Goal: Transaction & Acquisition: Purchase product/service

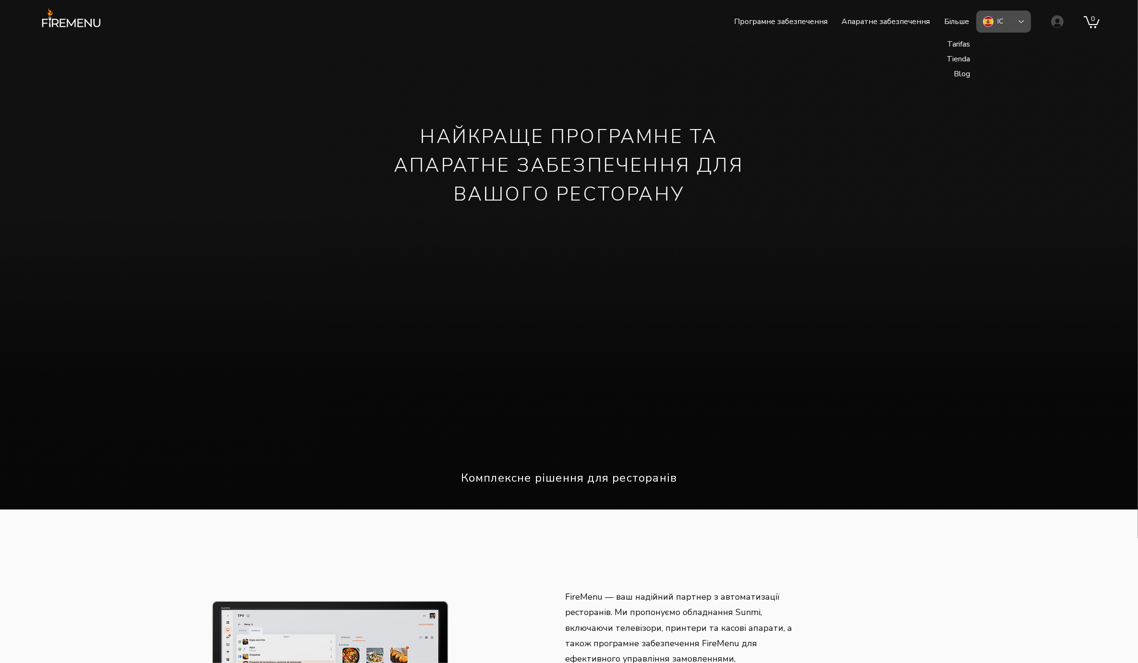
click at [1003, 24] on font "ІС" at bounding box center [1001, 21] width 6 height 9
click at [1011, 86] on font "Велика Британія" at bounding box center [1032, 87] width 69 height 9
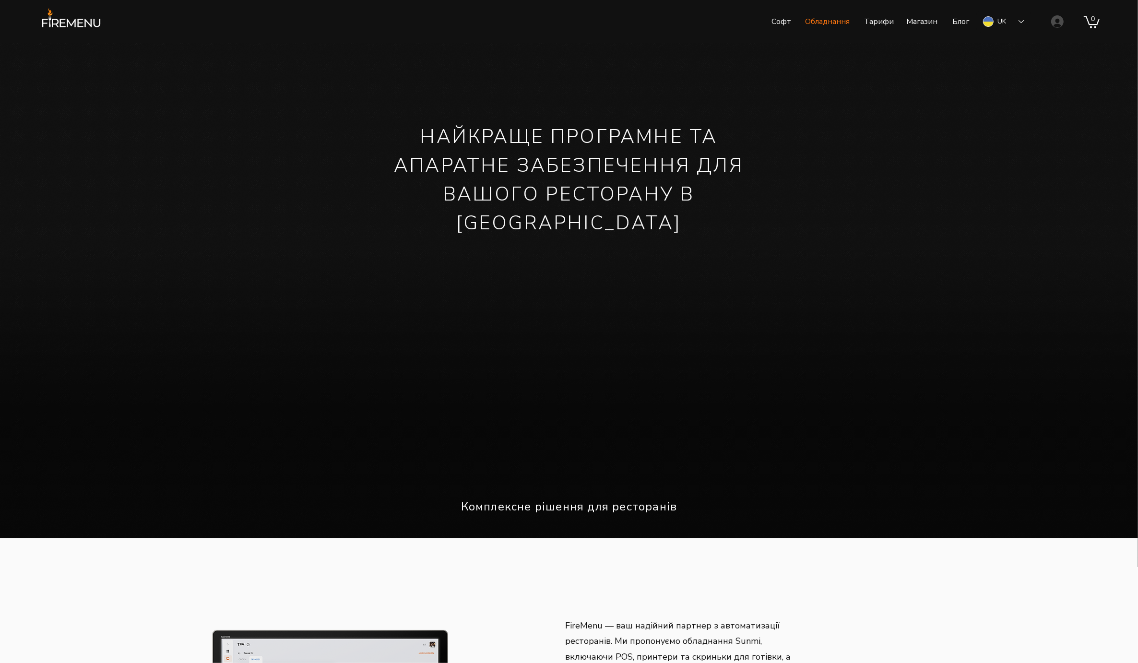
click at [813, 23] on p "Обладнання" at bounding box center [827, 22] width 54 height 24
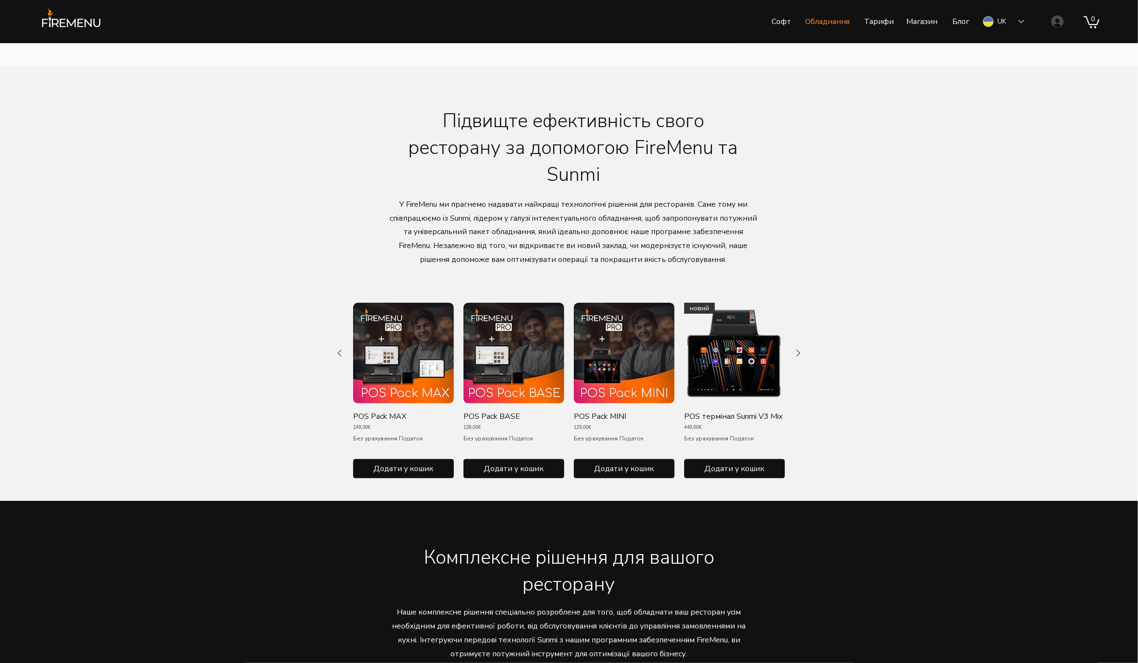
scroll to position [342, 0]
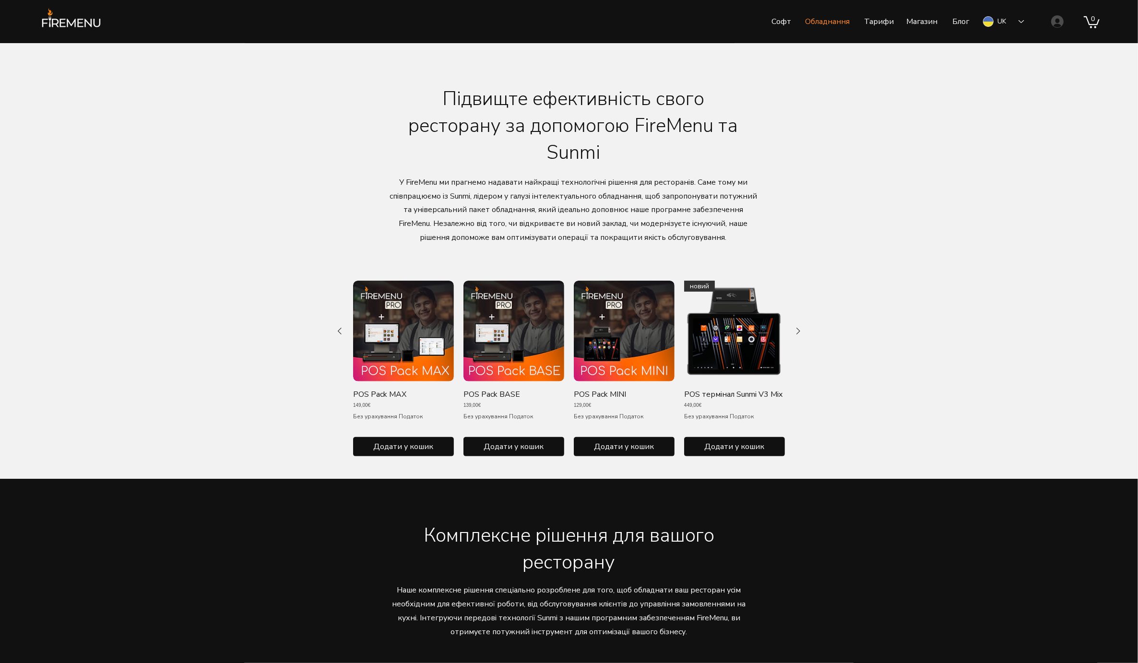
click at [503, 397] on p "POS Pack BASE" at bounding box center [492, 394] width 57 height 11
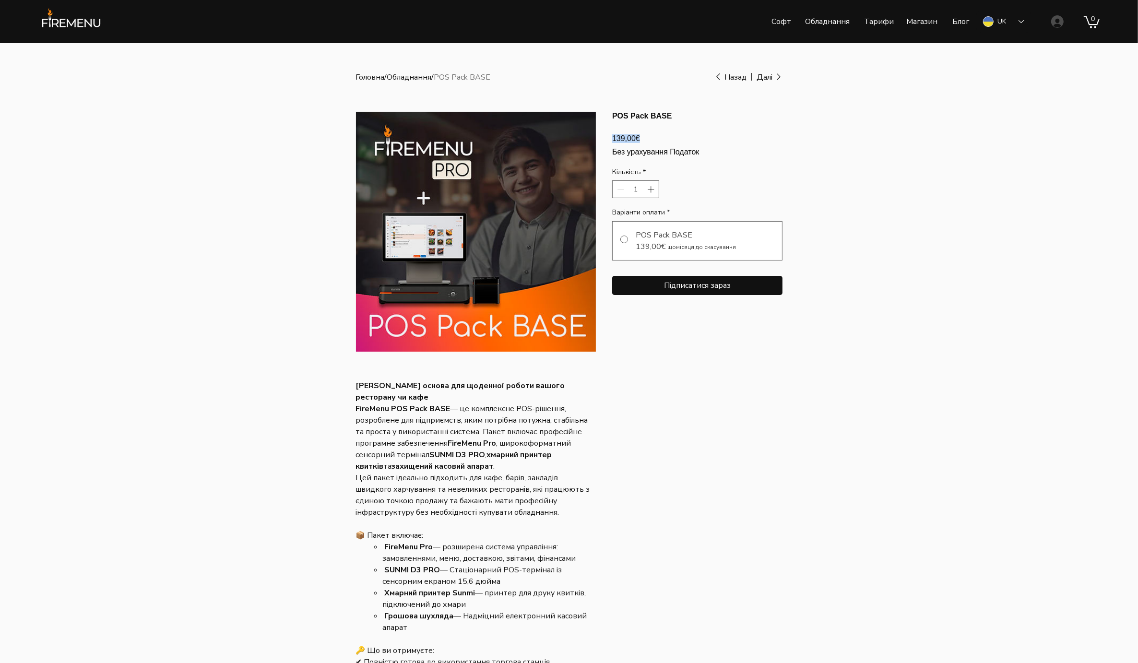
drag, startPoint x: 612, startPoint y: 147, endPoint x: 689, endPoint y: 150, distance: 76.9
click at [689, 143] on div "139,00€ Ціна" at bounding box center [697, 138] width 170 height 9
click at [659, 140] on div "139,00€ Ціна" at bounding box center [697, 138] width 170 height 9
drag, startPoint x: 613, startPoint y: 145, endPoint x: 700, endPoint y: 151, distance: 87.0
click at [700, 143] on div "139,00€ Ціна" at bounding box center [697, 138] width 170 height 9
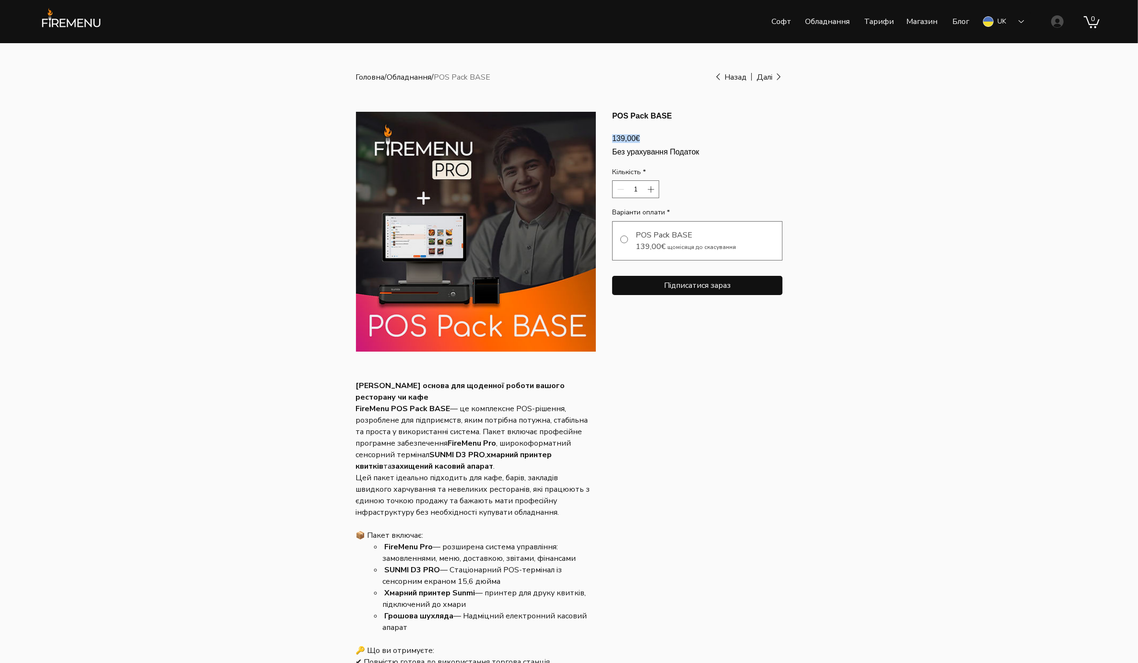
click at [764, 371] on section "POS Pack BASE 139,00€ Ціна Без урахування Податок Кількість * 1 Варіанти оплати…" at bounding box center [697, 480] width 170 height 739
click at [623, 243] on span "main content" at bounding box center [624, 240] width 8 height 8
radio input "true"
click at [628, 244] on div "POS Pack BASE 139,00€ щомісяця до скасування" at bounding box center [697, 240] width 170 height 39
click at [897, 116] on div "main content" at bounding box center [569, 460] width 1138 height 834
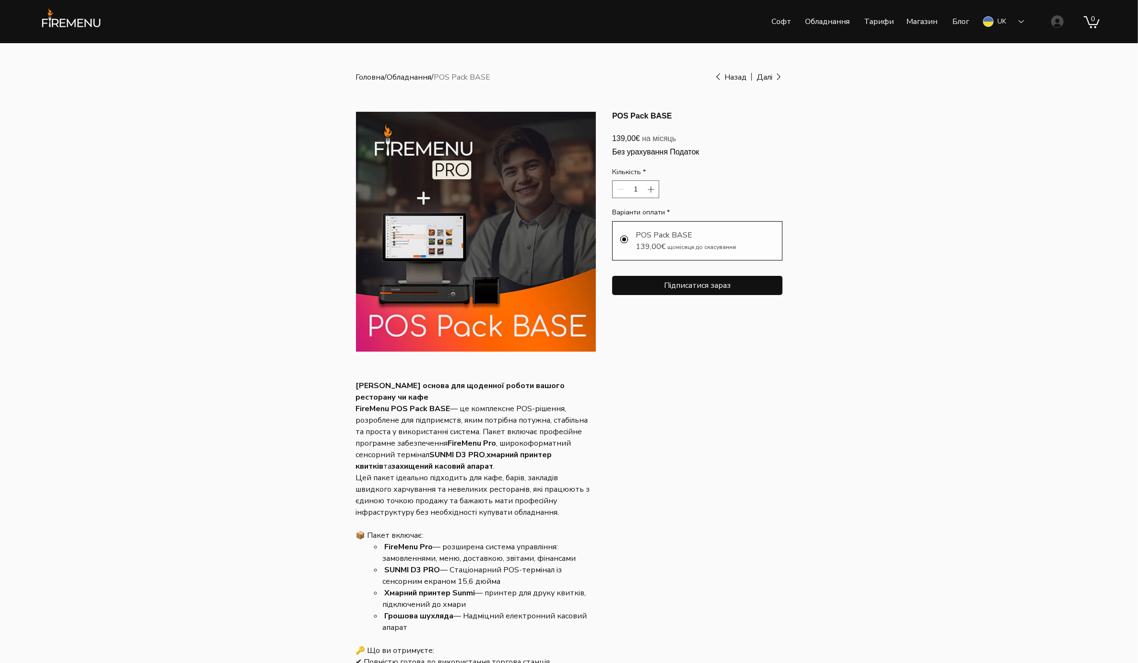
click at [633, 253] on div "POS Pack BASE 139,00€ щомісяця до скасування" at bounding box center [697, 240] width 170 height 39
click at [876, 192] on div "main content" at bounding box center [569, 460] width 1138 height 834
drag, startPoint x: 613, startPoint y: 146, endPoint x: 731, endPoint y: 147, distance: 118.0
click at [731, 143] on div "139,00€ Ціна на місяць" at bounding box center [697, 138] width 170 height 9
click at [828, 162] on div "main content" at bounding box center [569, 460] width 1138 height 834
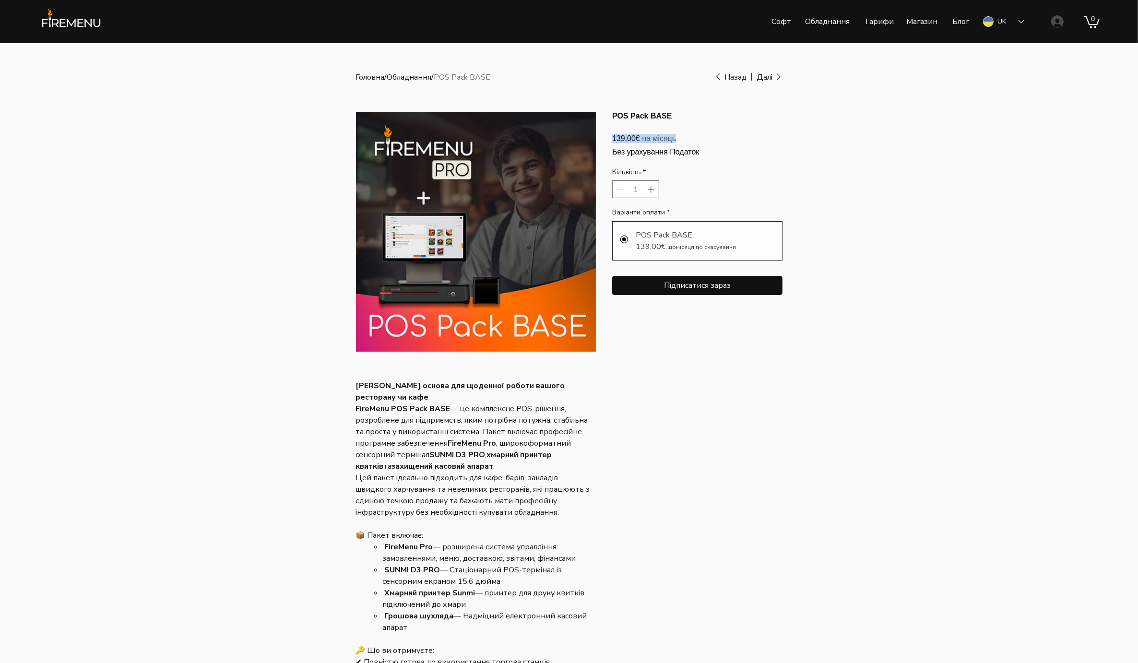
drag, startPoint x: 613, startPoint y: 147, endPoint x: 724, endPoint y: 147, distance: 110.4
click at [724, 143] on div "139,00€ Ціна на місяць" at bounding box center [697, 138] width 170 height 9
click at [824, 154] on div "main content" at bounding box center [569, 460] width 1138 height 834
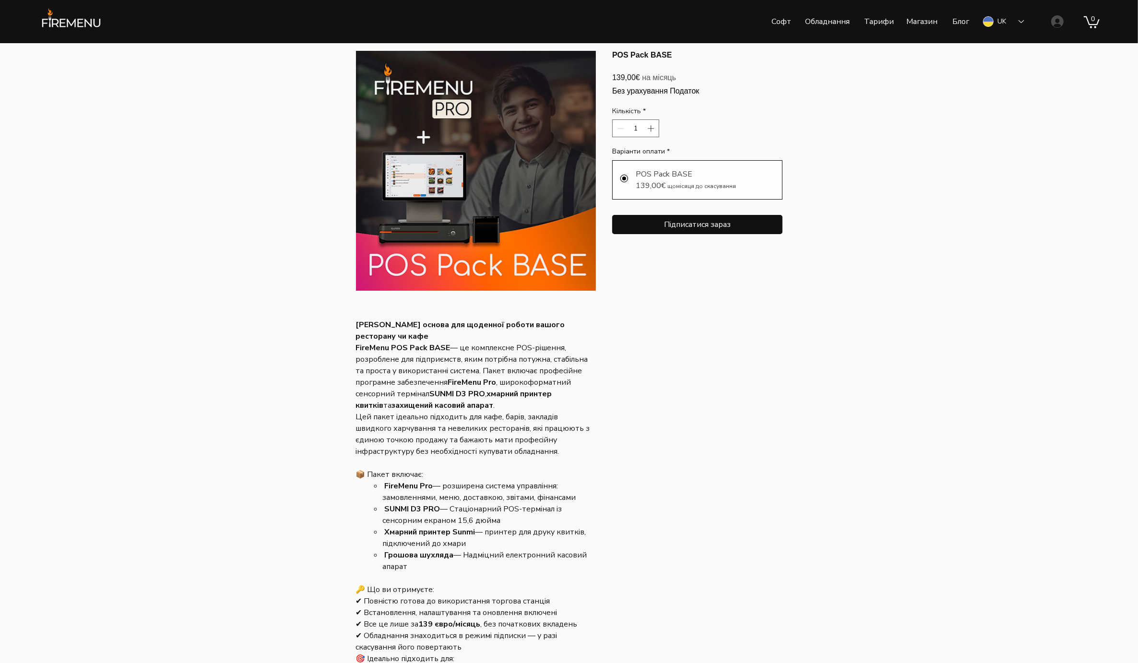
scroll to position [41, 0]
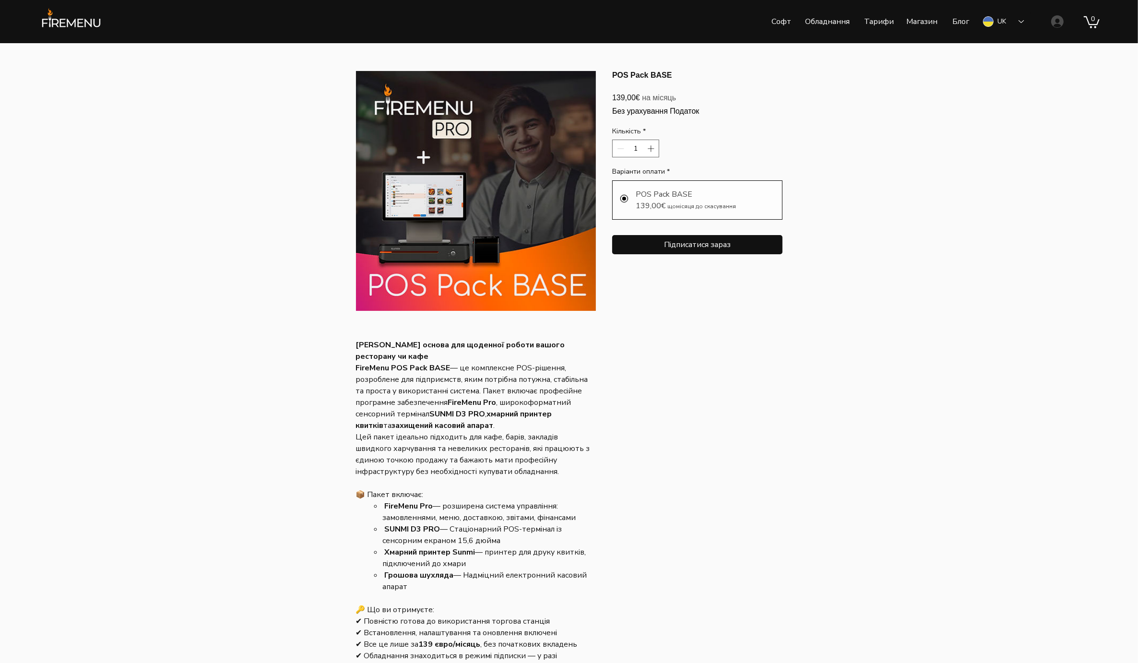
click at [476, 194] on img "main content" at bounding box center [476, 191] width 240 height 240
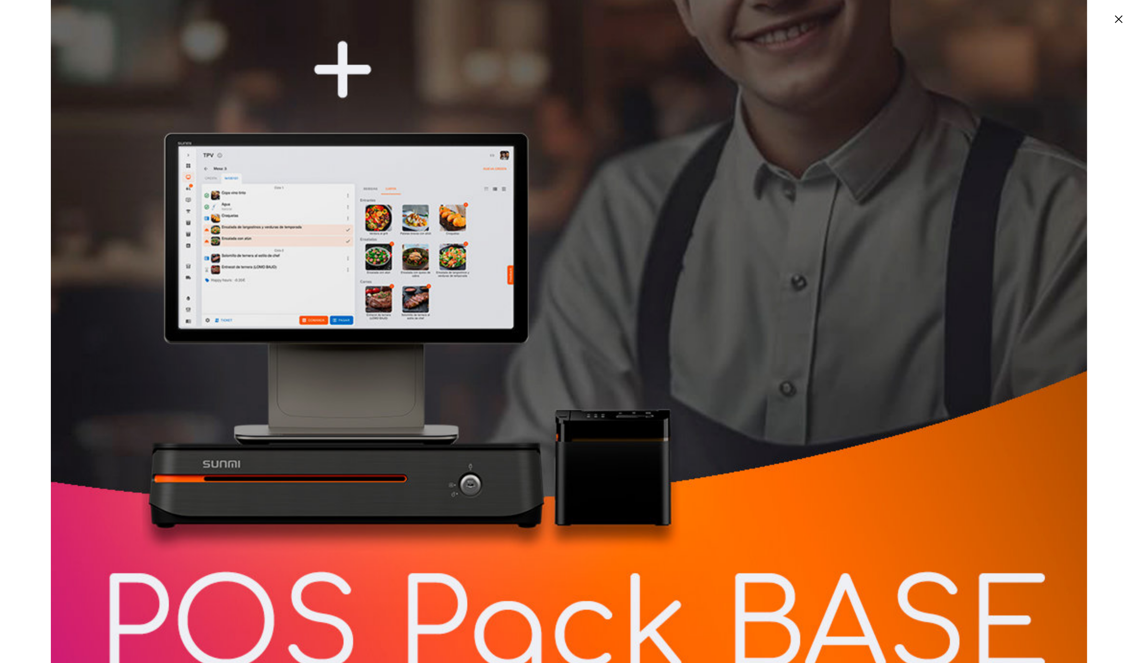
click at [20, 305] on div "Expanded image viewer" at bounding box center [569, 331] width 1138 height 663
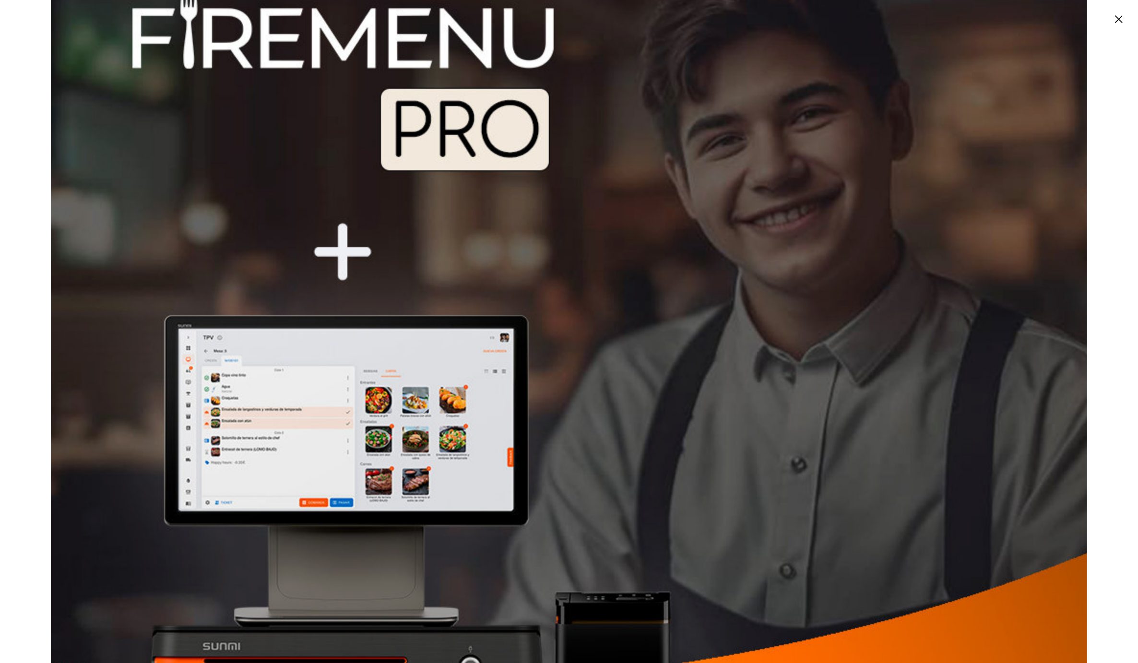
click at [1123, 19] on circle "Закрити" at bounding box center [1118, 19] width 15 height 15
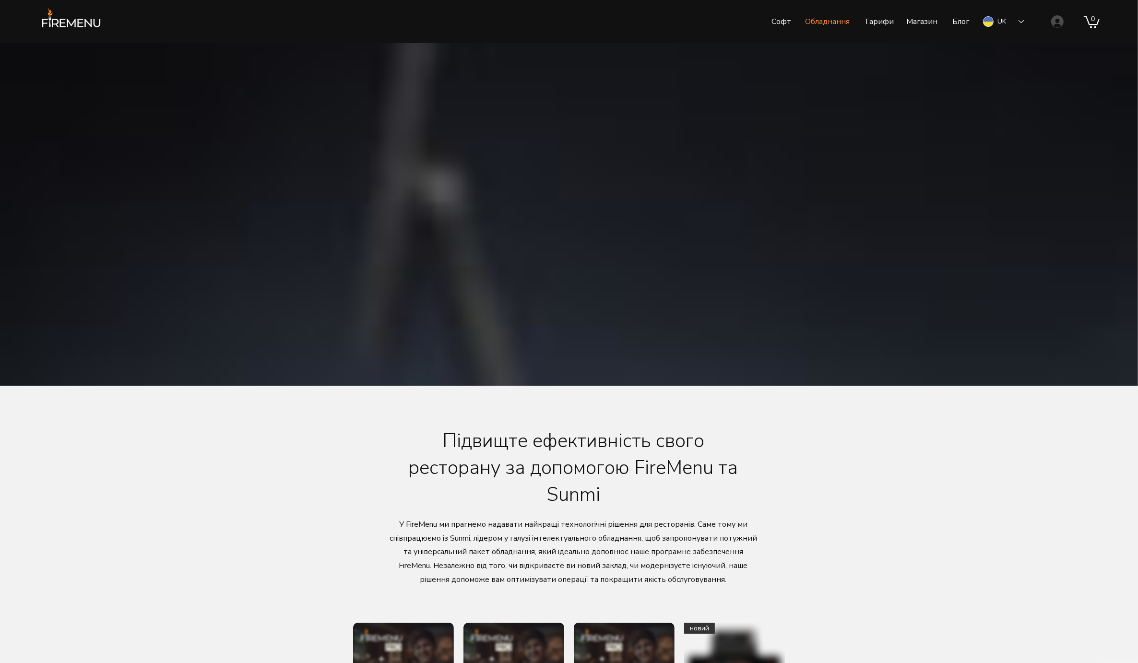
scroll to position [342, 0]
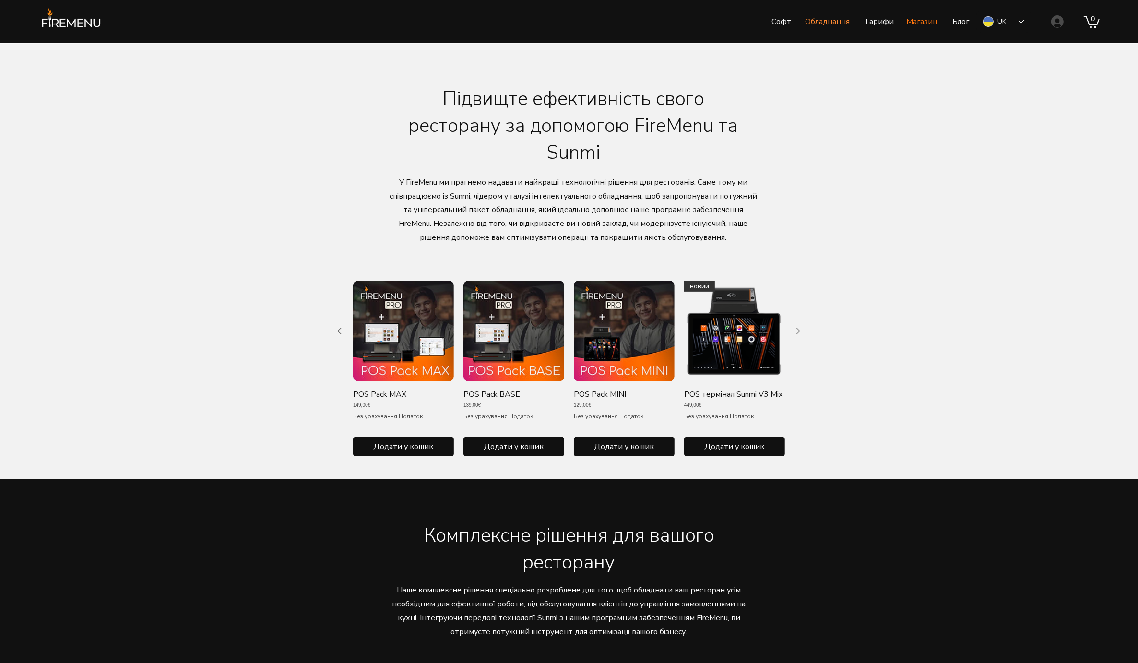
click at [924, 26] on p "Магазин" at bounding box center [922, 22] width 41 height 24
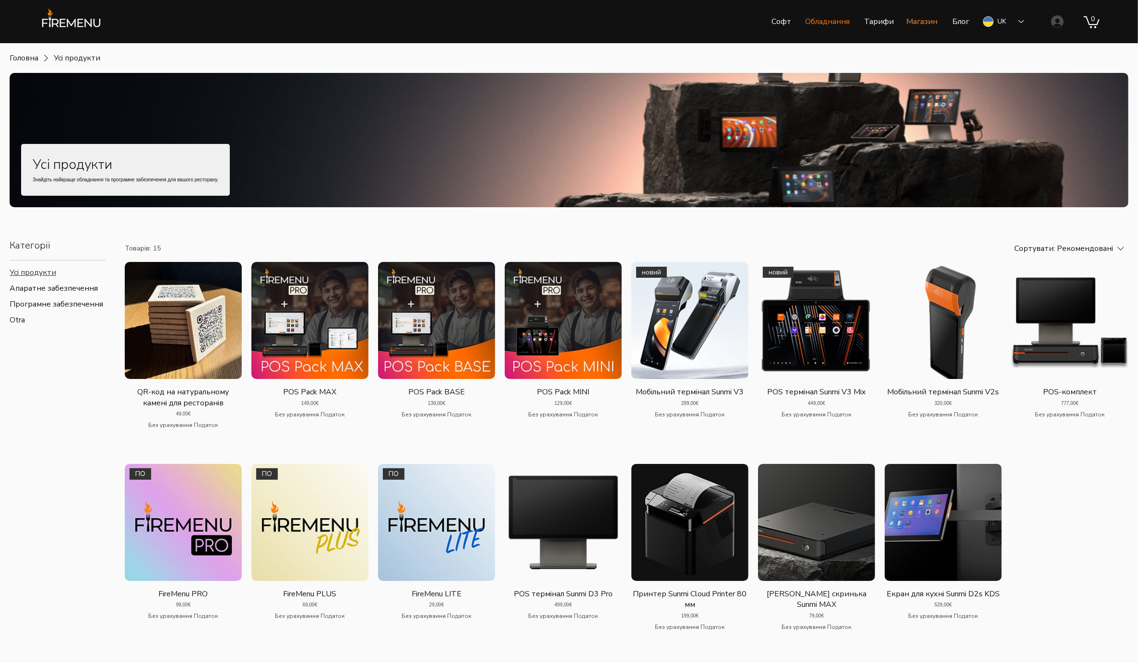
click at [830, 24] on p "Обладнання" at bounding box center [827, 22] width 54 height 24
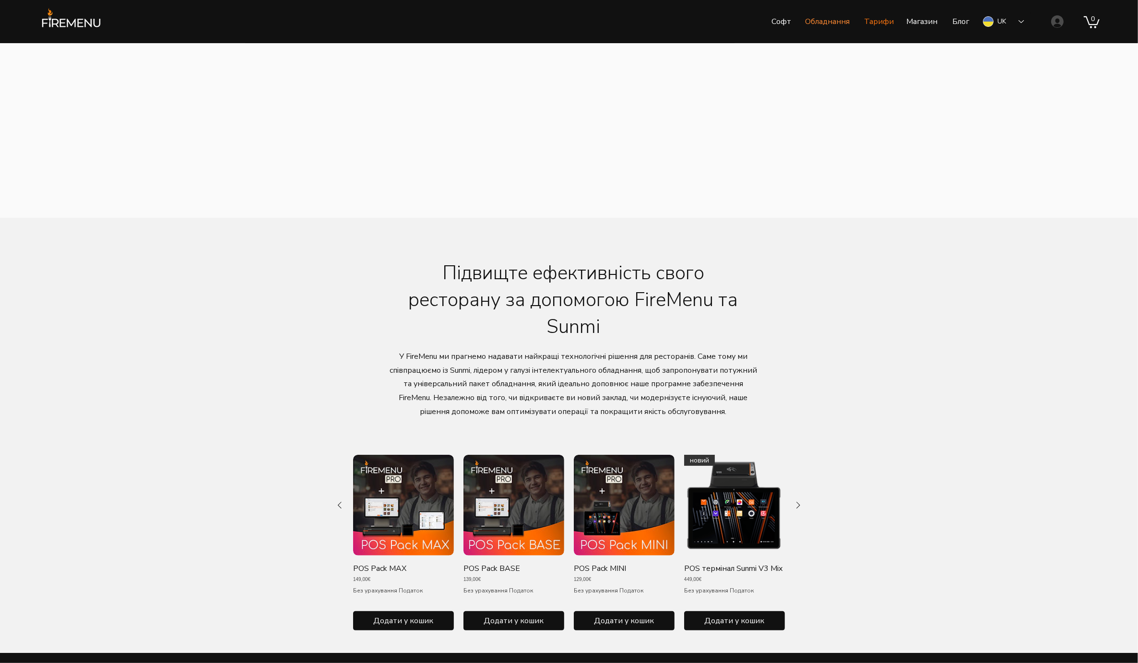
scroll to position [38, 0]
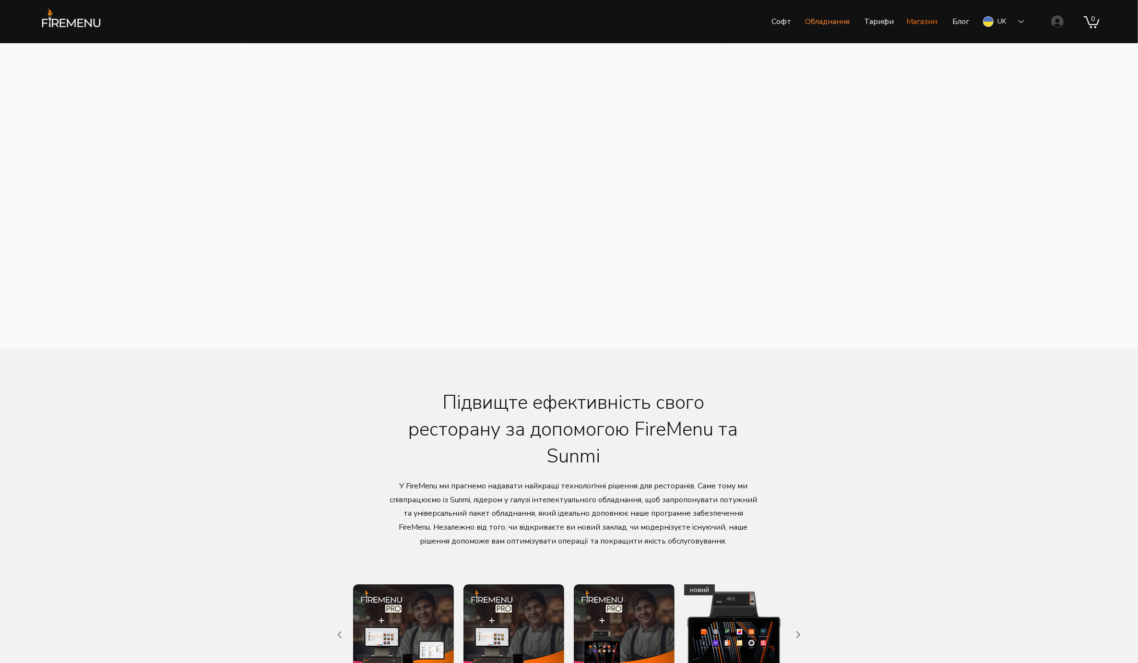
click at [929, 22] on p "Магазин" at bounding box center [922, 22] width 41 height 24
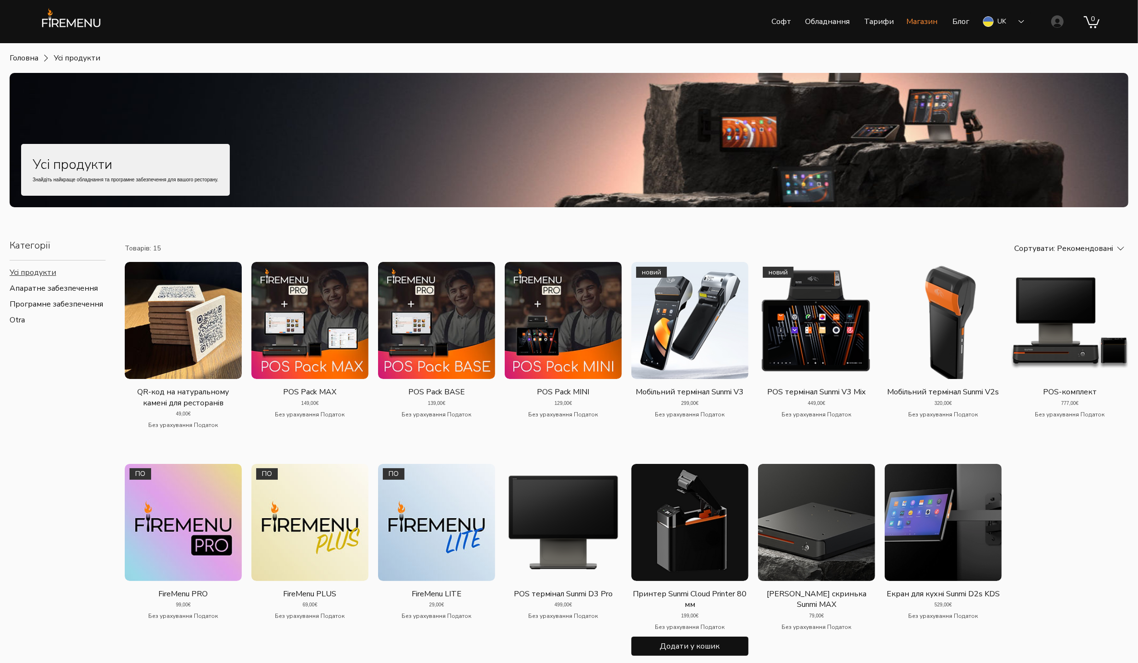
click at [706, 514] on img "Галерея Принтер Sunmi Cloud Printer 80 мм" at bounding box center [689, 522] width 117 height 117
